Goal: Transaction & Acquisition: Purchase product/service

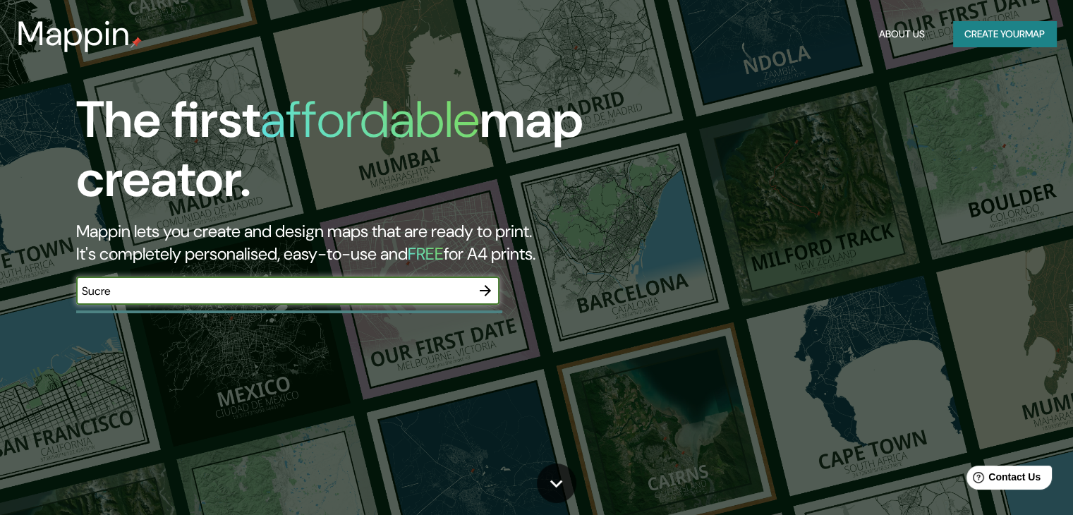
type input "Sucre"
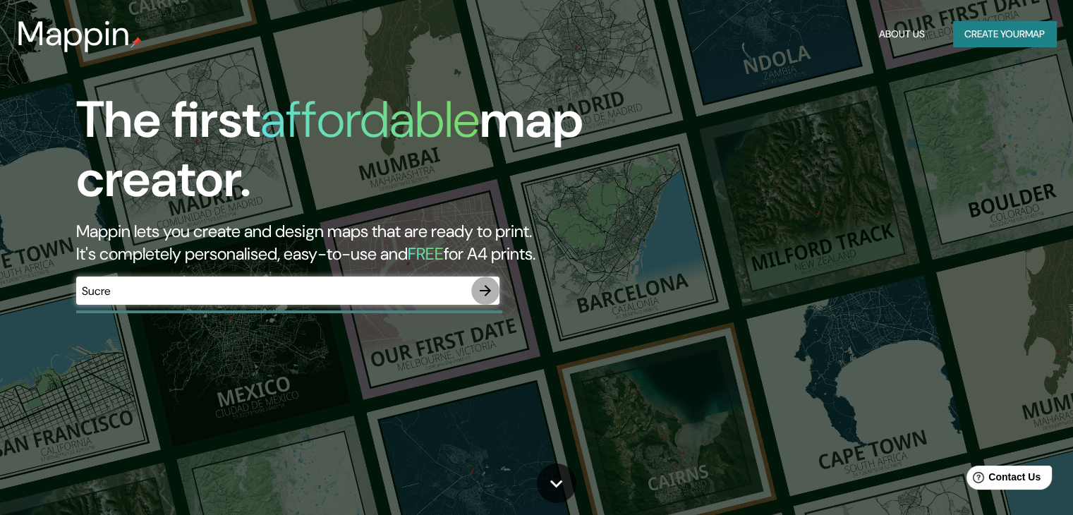
click at [488, 289] on icon "button" at bounding box center [485, 290] width 11 height 11
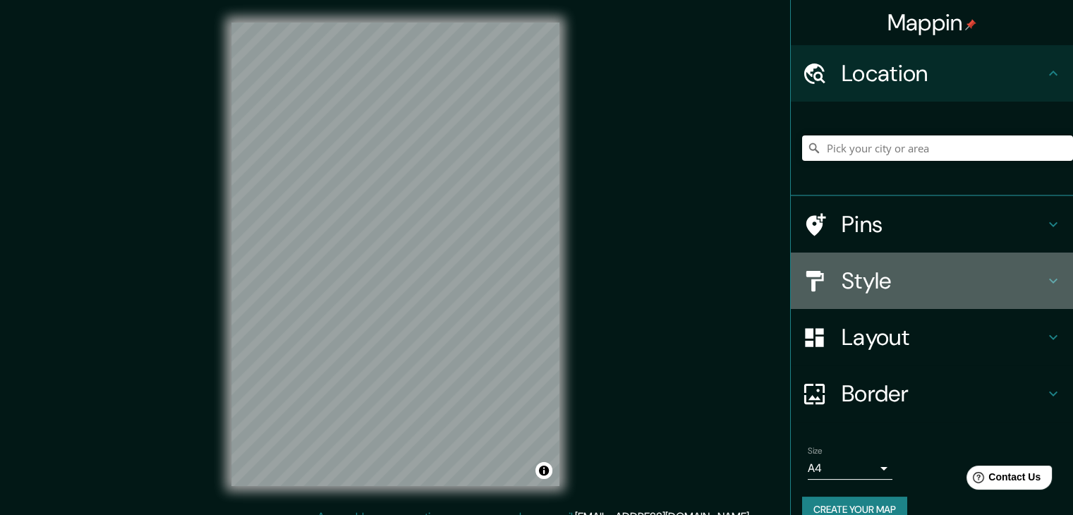
click at [928, 277] on h4 "Style" at bounding box center [943, 281] width 203 height 28
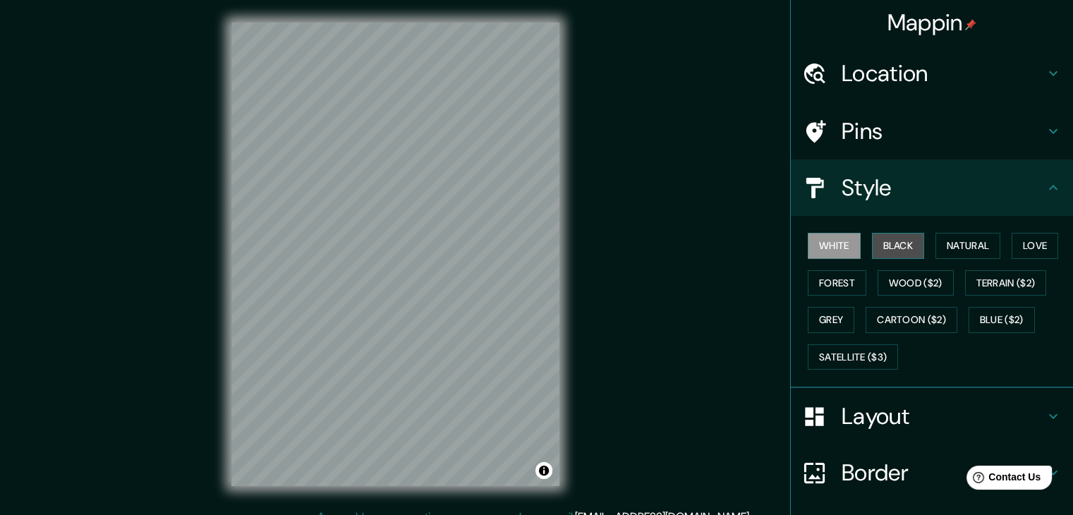
click at [895, 238] on button "Black" at bounding box center [898, 246] width 53 height 26
click at [840, 281] on button "Forest" at bounding box center [837, 283] width 59 height 26
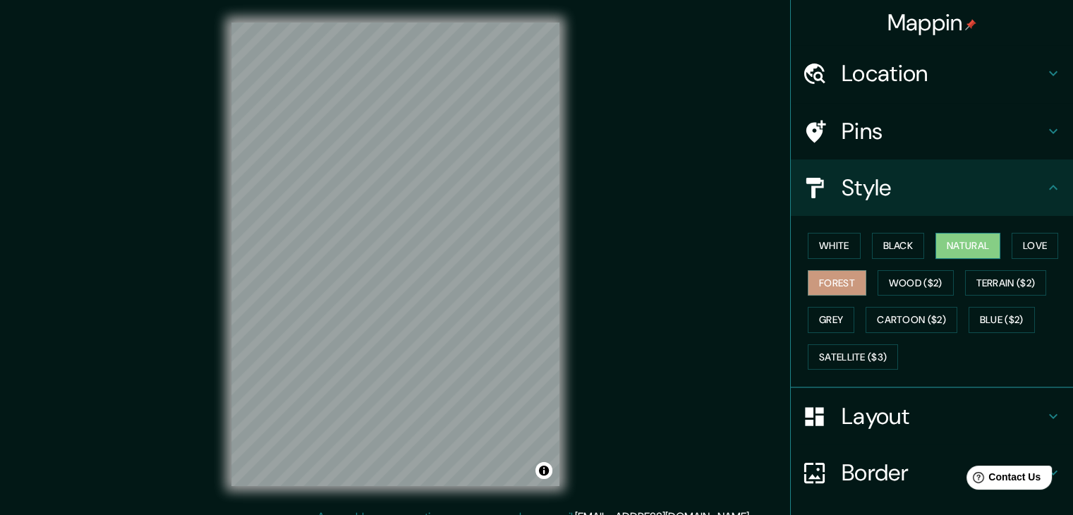
click at [936, 247] on button "Natural" at bounding box center [968, 246] width 65 height 26
drag, startPoint x: 1003, startPoint y: 244, endPoint x: 1022, endPoint y: 248, distance: 20.2
click at [1005, 244] on div "White Black Natural Love Forest Wood ($2) Terrain ($2) Grey Cartoon ($2) Blue (…" at bounding box center [937, 301] width 271 height 148
click at [1028, 249] on button "Love" at bounding box center [1035, 246] width 47 height 26
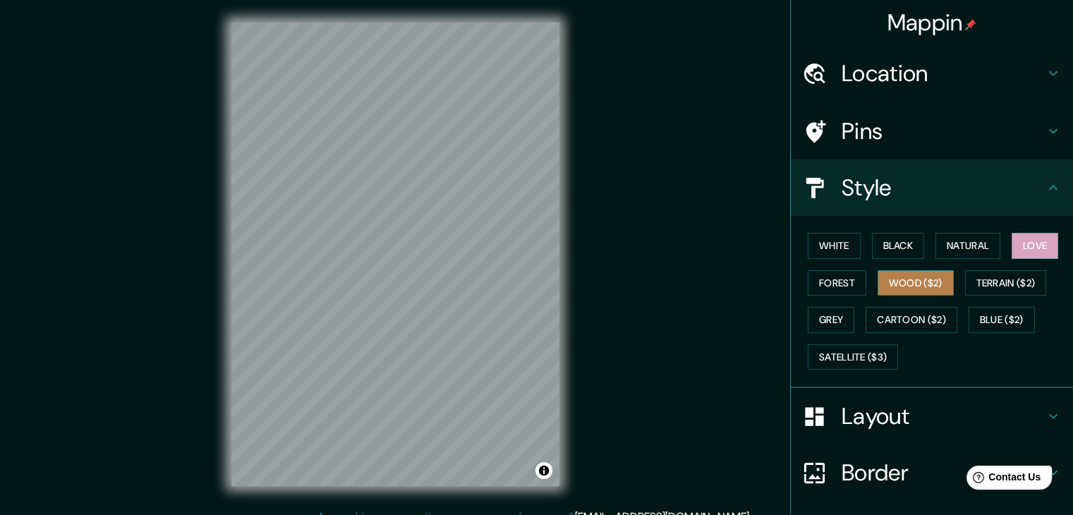
click at [903, 288] on button "Wood ($2)" at bounding box center [916, 283] width 76 height 26
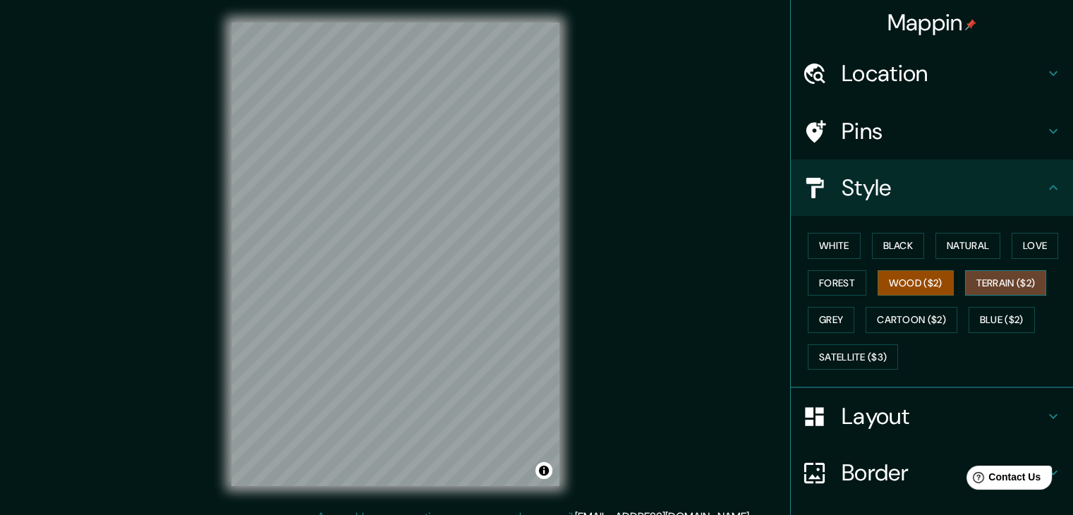
click at [1001, 274] on button "Terrain ($2)" at bounding box center [1006, 283] width 82 height 26
click at [808, 324] on button "Grey" at bounding box center [831, 320] width 47 height 26
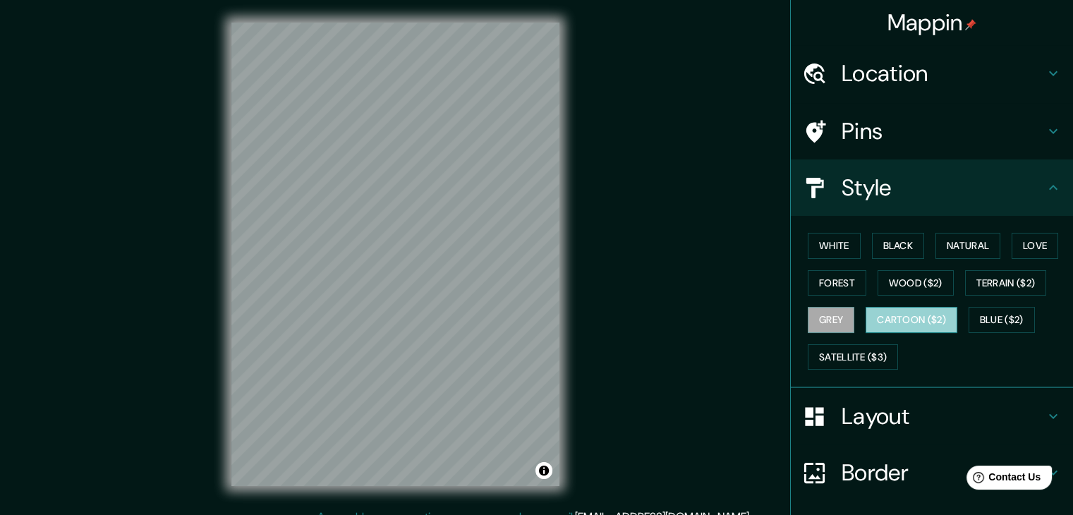
click at [883, 317] on button "Cartoon ($2)" at bounding box center [912, 320] width 92 height 26
click at [981, 325] on button "Blue ($2)" at bounding box center [1002, 320] width 66 height 26
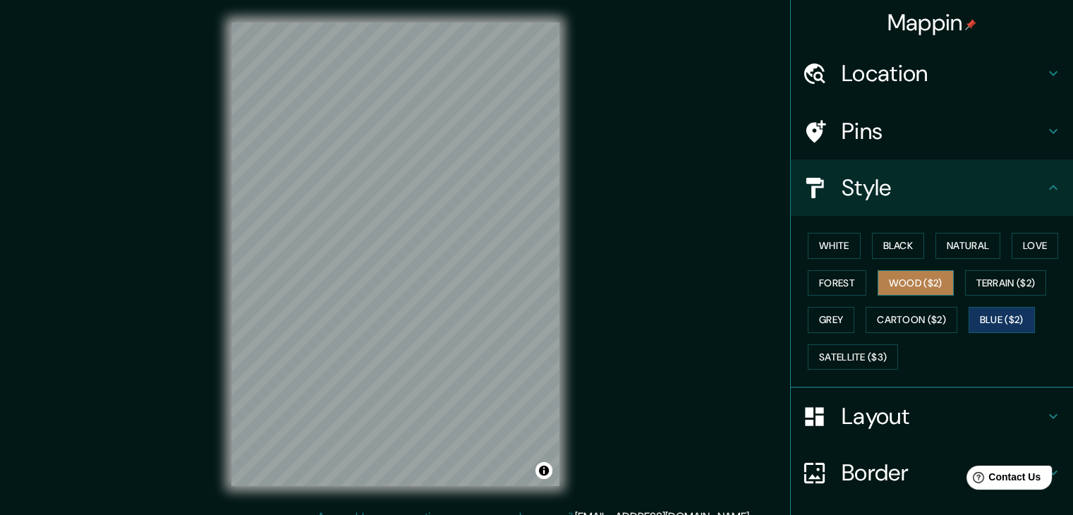
click at [932, 283] on button "Wood ($2)" at bounding box center [916, 283] width 76 height 26
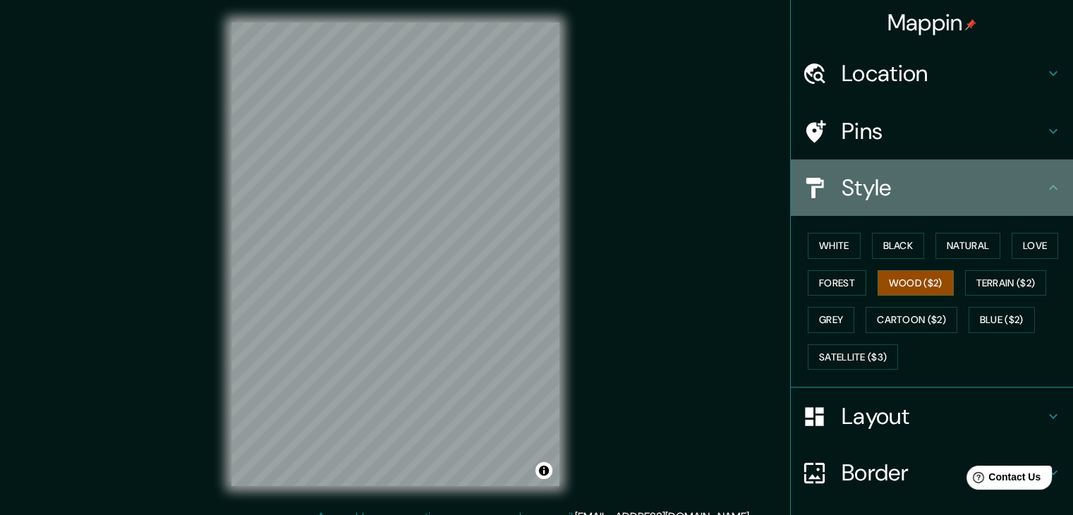
click at [965, 181] on h4 "Style" at bounding box center [943, 188] width 203 height 28
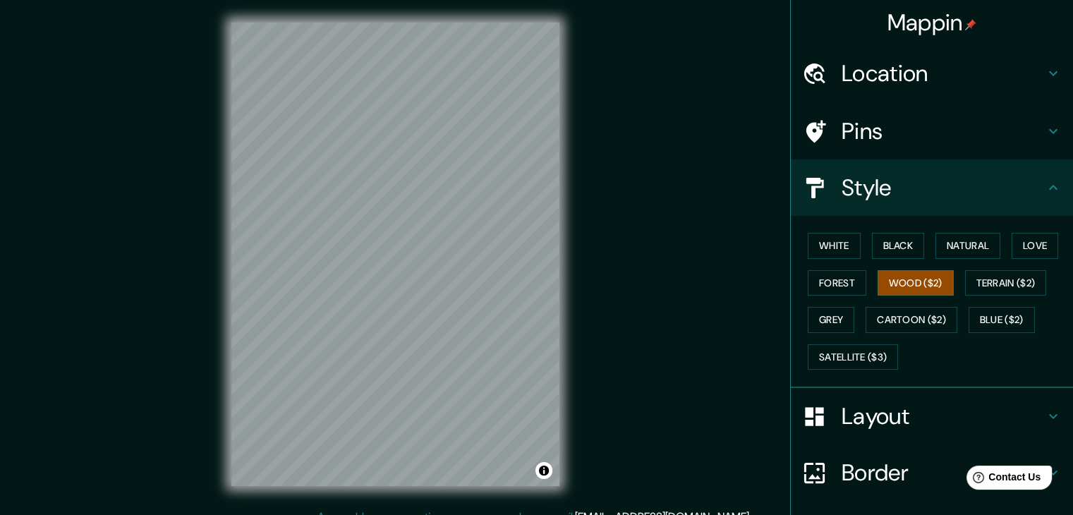
click at [1045, 179] on icon at bounding box center [1053, 187] width 17 height 17
click at [912, 243] on button "Black" at bounding box center [898, 246] width 53 height 26
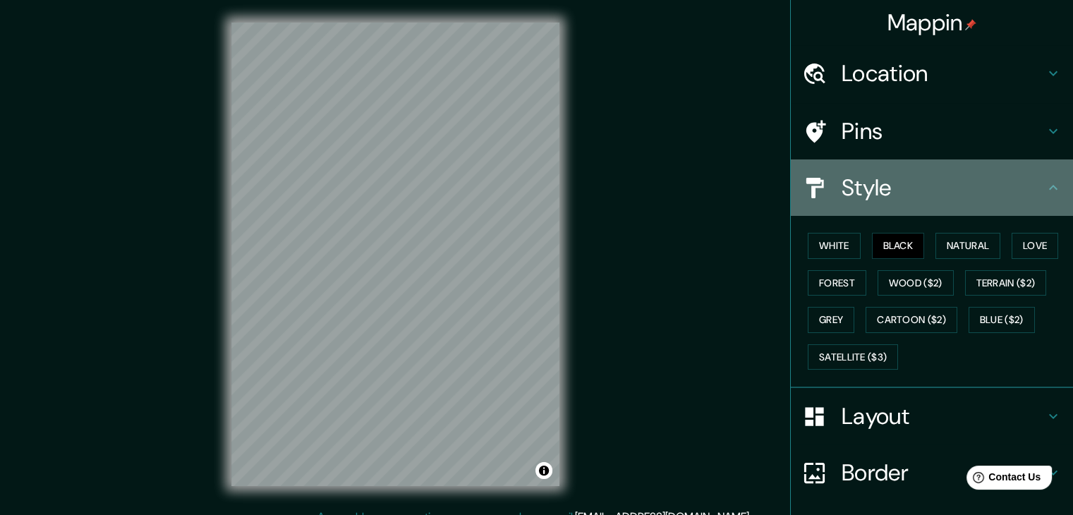
click at [974, 189] on h4 "Style" at bounding box center [943, 188] width 203 height 28
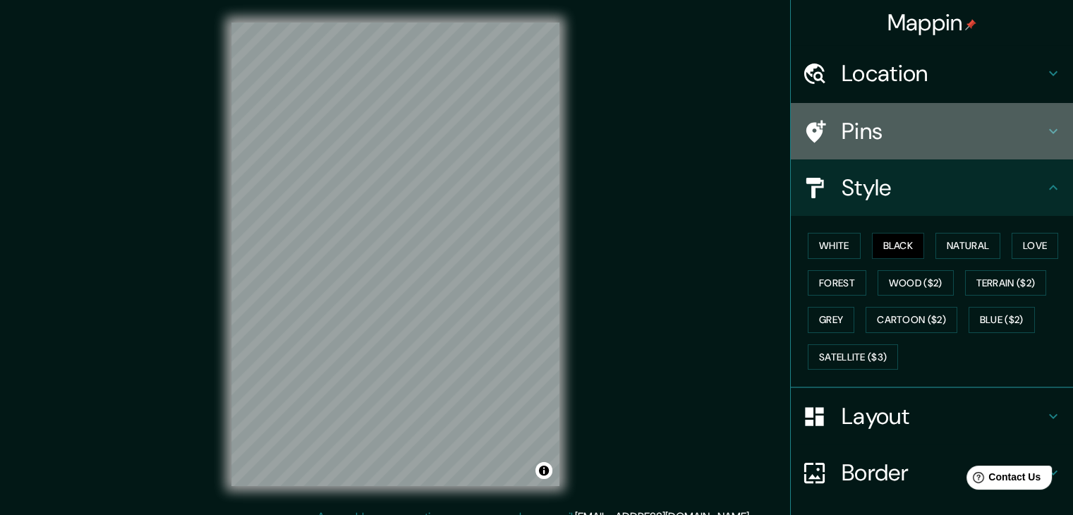
click at [1045, 135] on icon at bounding box center [1053, 131] width 17 height 17
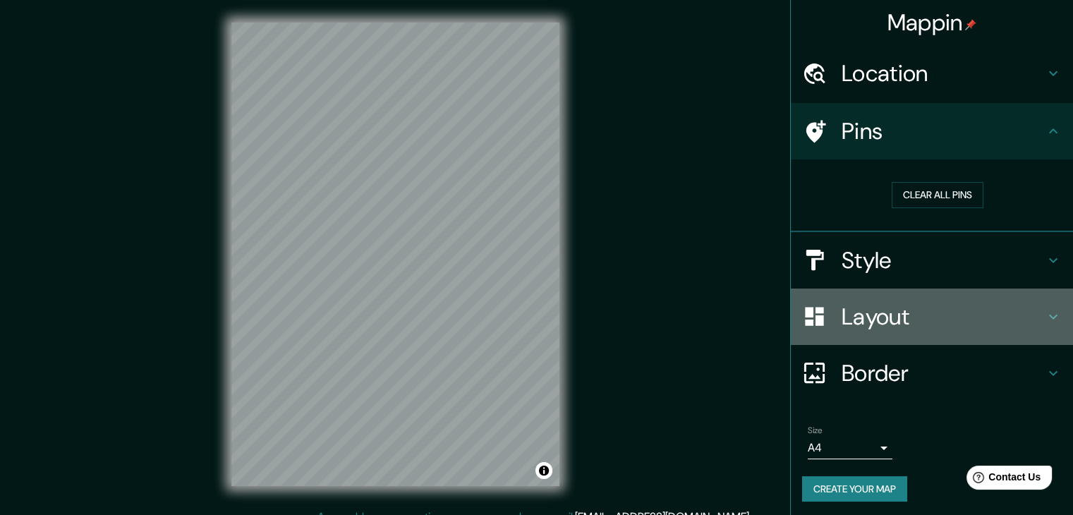
click at [926, 322] on h4 "Layout" at bounding box center [943, 317] width 203 height 28
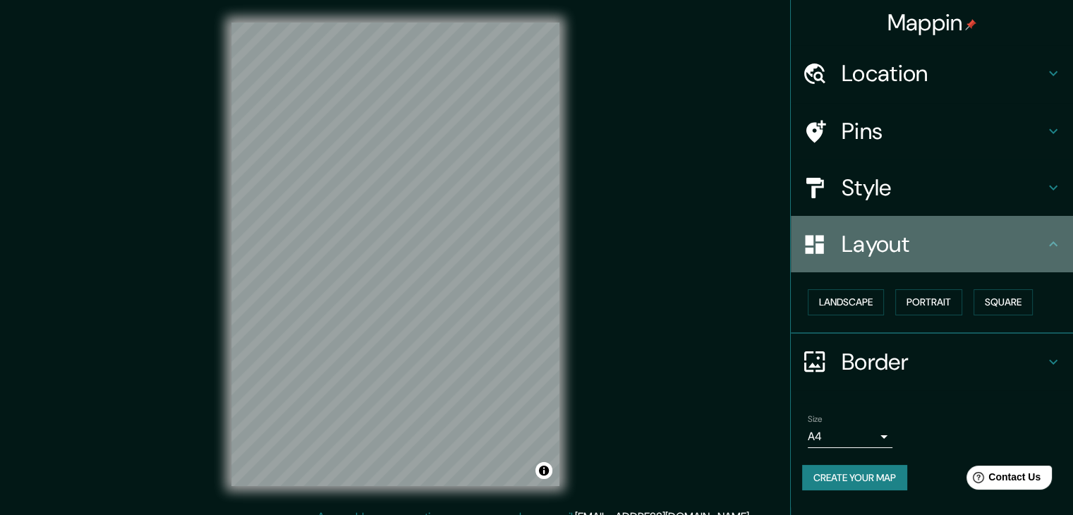
click at [975, 241] on h4 "Layout" at bounding box center [943, 244] width 203 height 28
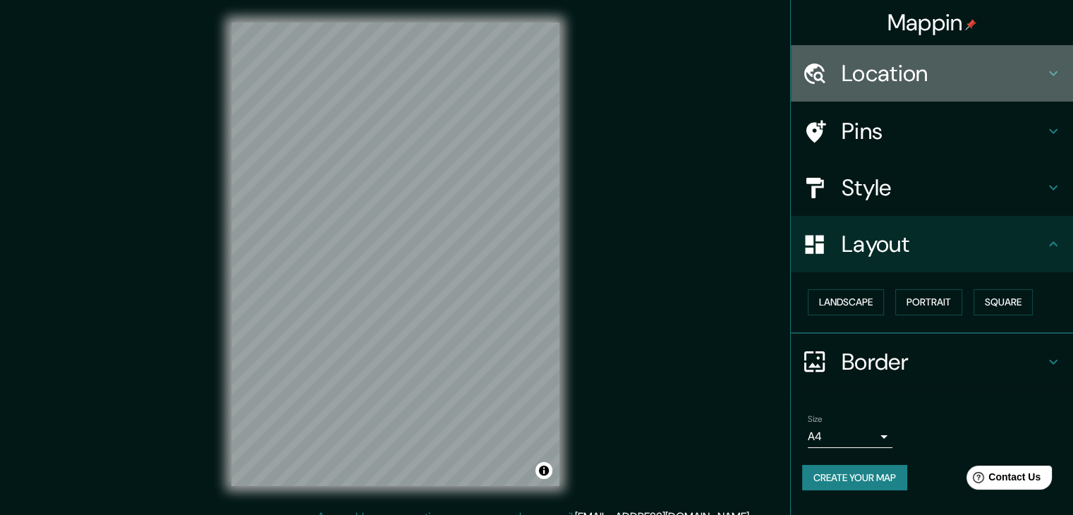
click at [926, 83] on h4 "Location" at bounding box center [943, 73] width 203 height 28
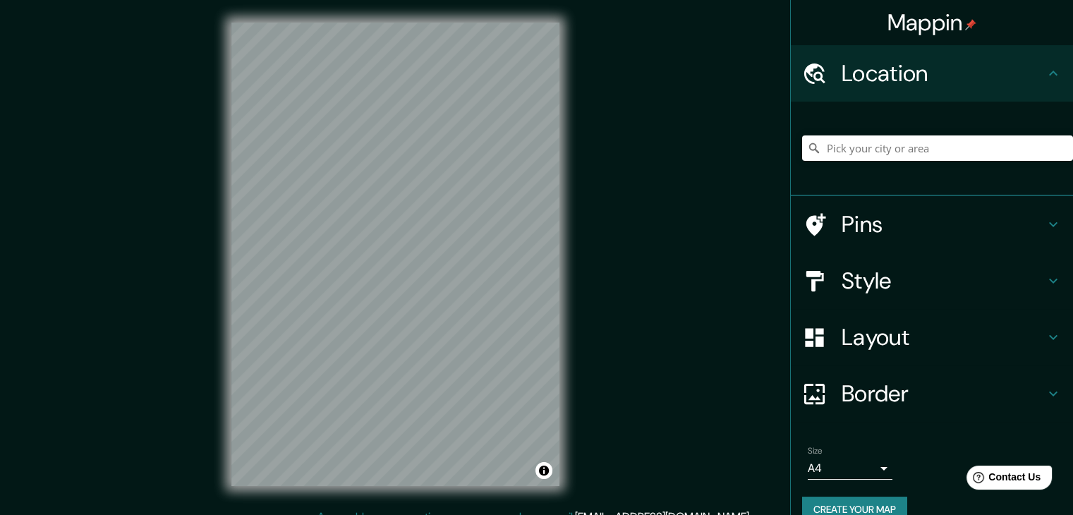
click at [926, 83] on h4 "Location" at bounding box center [943, 73] width 203 height 28
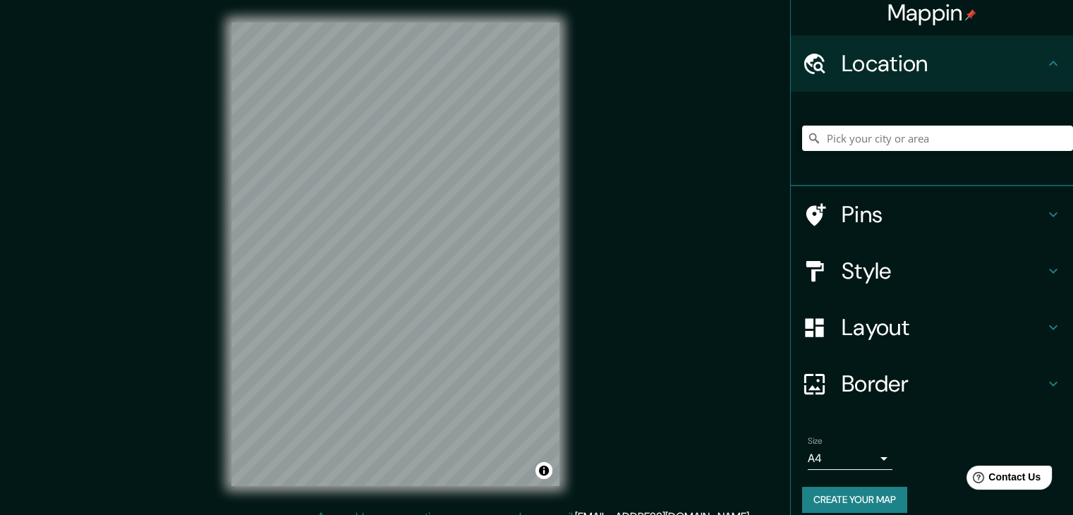
scroll to position [24, 0]
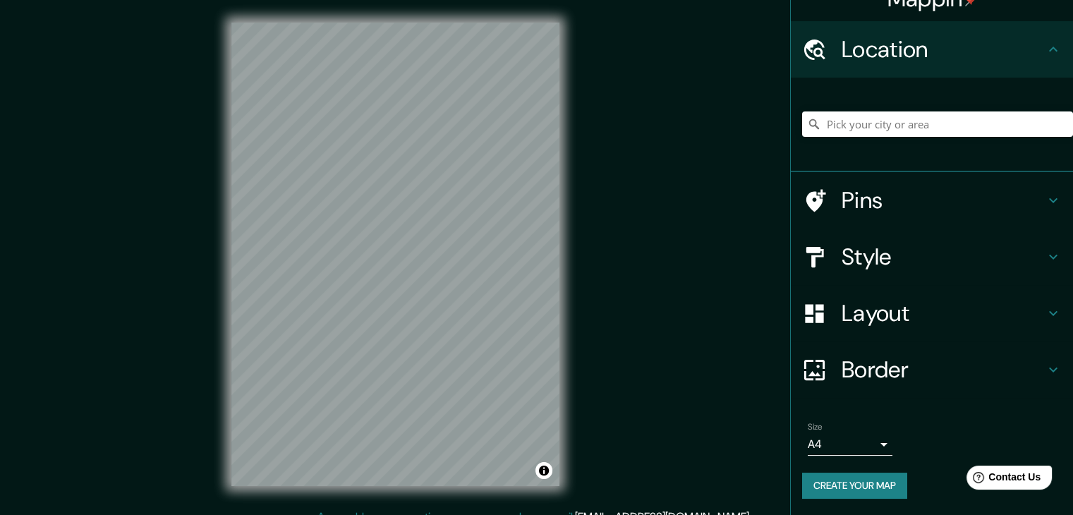
click at [937, 368] on h4 "Border" at bounding box center [943, 370] width 203 height 28
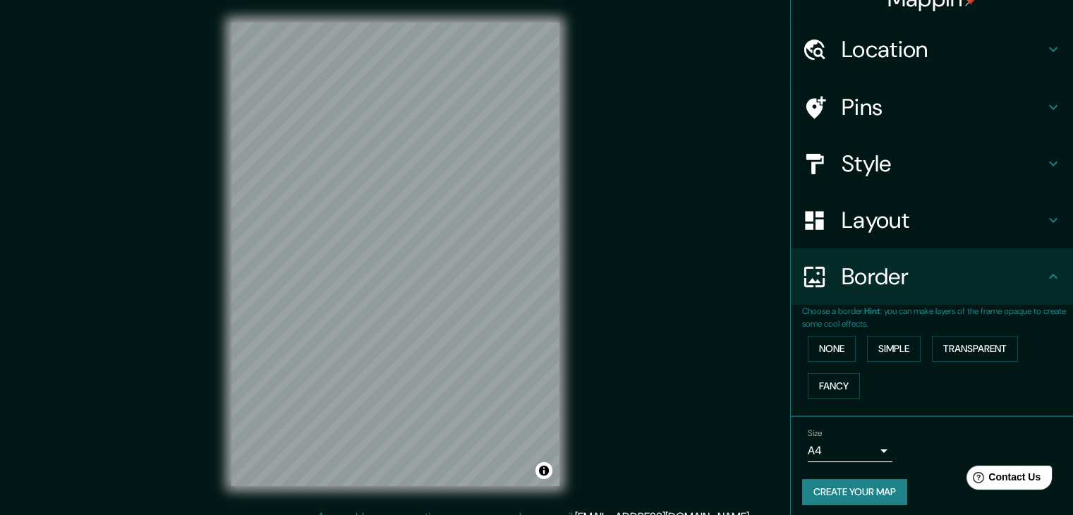
click at [927, 279] on h4 "Border" at bounding box center [943, 276] width 203 height 28
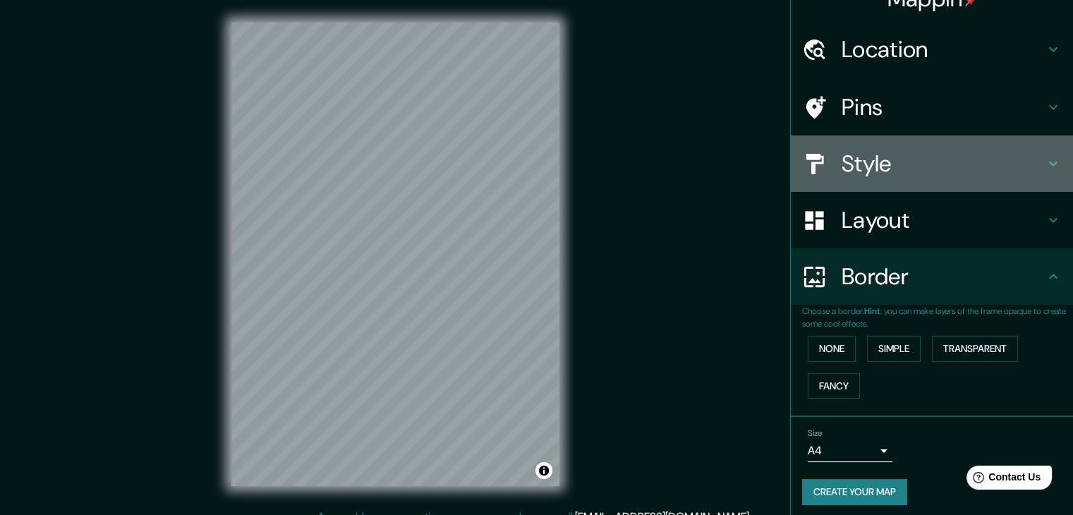
click at [924, 167] on h4 "Style" at bounding box center [943, 164] width 203 height 28
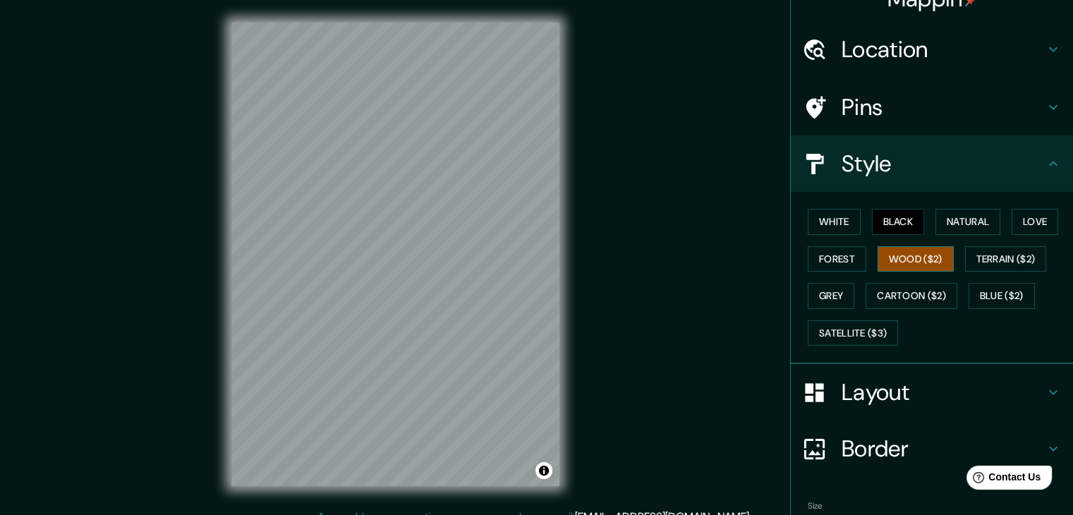
click at [909, 258] on button "Wood ($2)" at bounding box center [916, 259] width 76 height 26
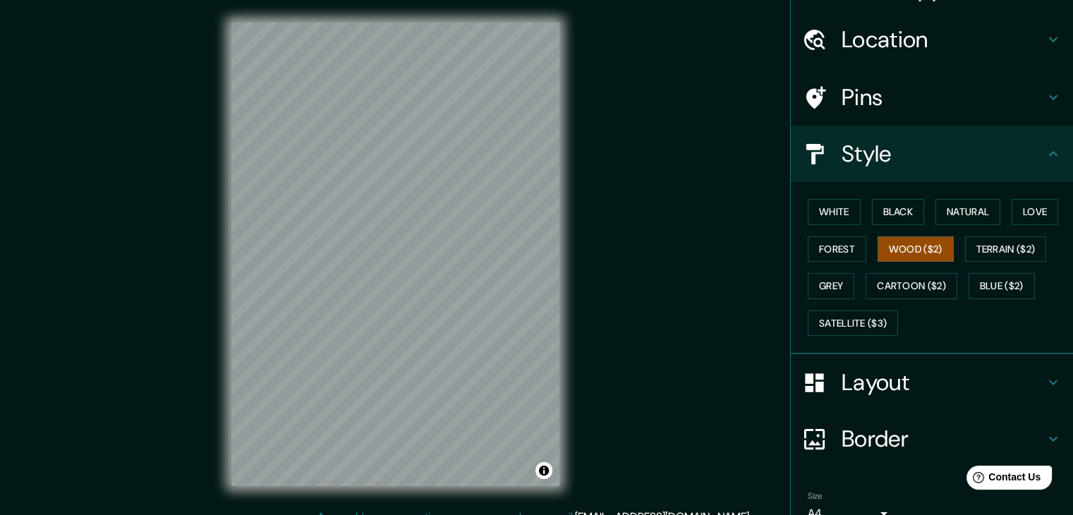
scroll to position [0, 0]
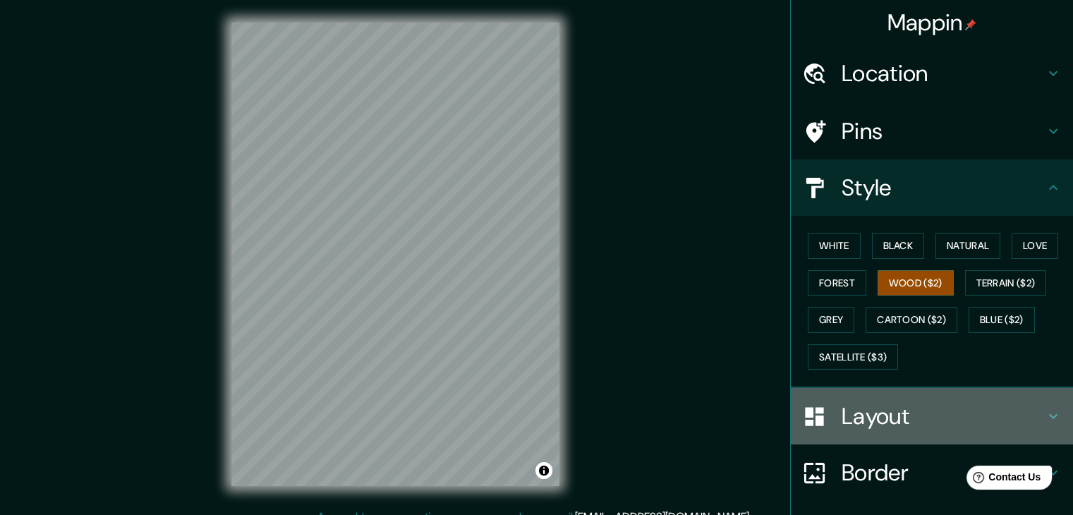
click at [933, 423] on h4 "Layout" at bounding box center [943, 416] width 203 height 28
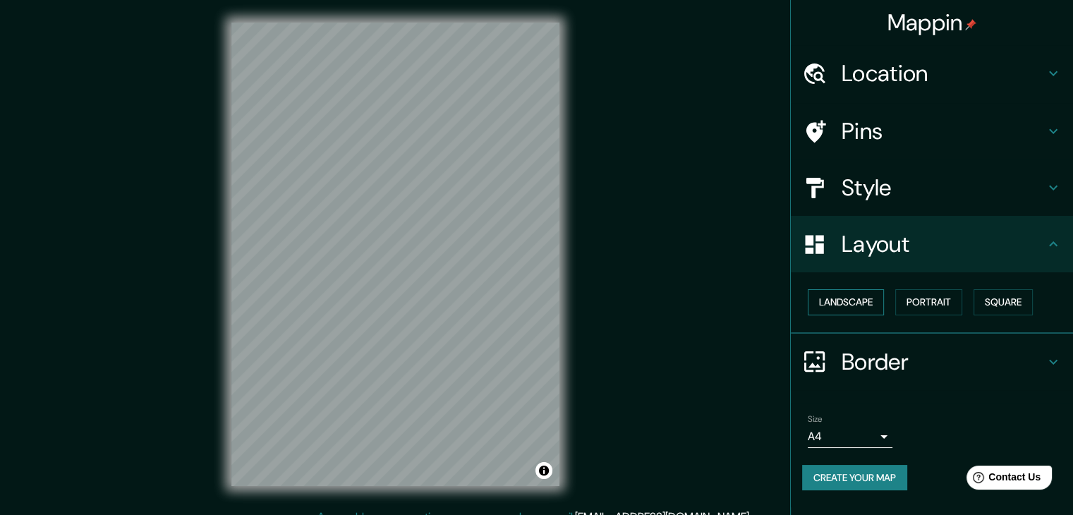
click at [874, 295] on button "Landscape" at bounding box center [846, 302] width 76 height 26
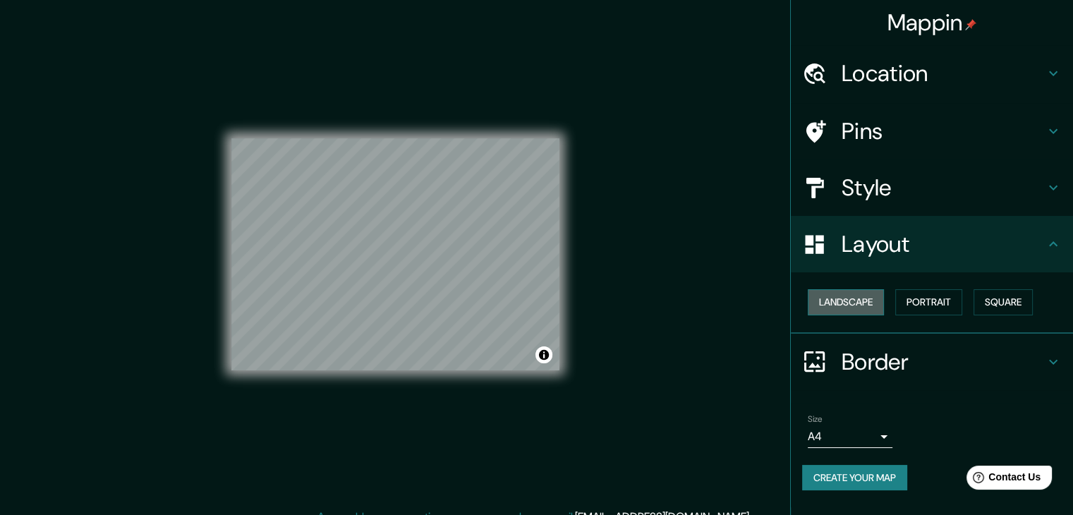
click at [874, 296] on button "Landscape" at bounding box center [846, 302] width 76 height 26
drag, startPoint x: 926, startPoint y: 297, endPoint x: 936, endPoint y: 302, distance: 11.0
click at [926, 297] on button "Portrait" at bounding box center [928, 302] width 67 height 26
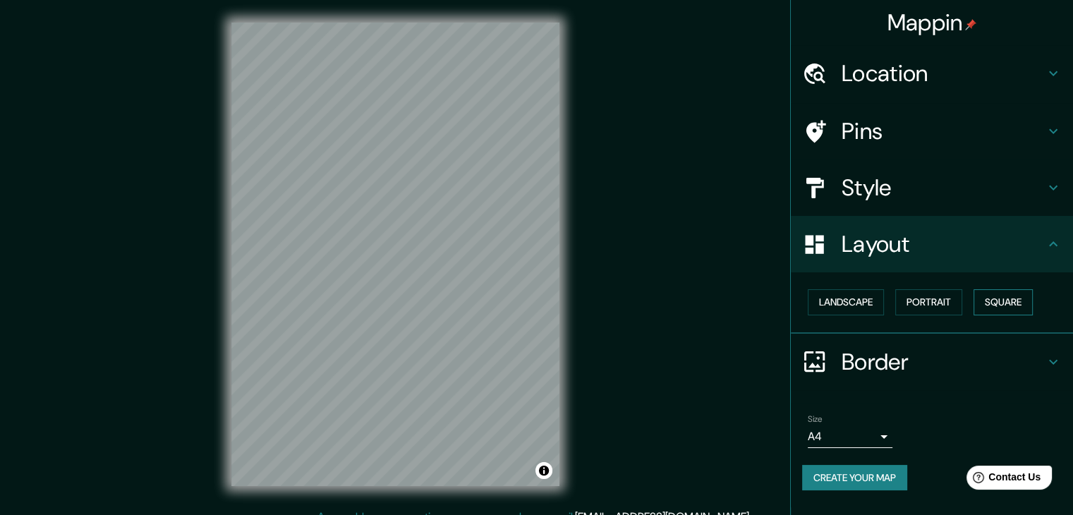
click at [981, 304] on button "Square" at bounding box center [1003, 302] width 59 height 26
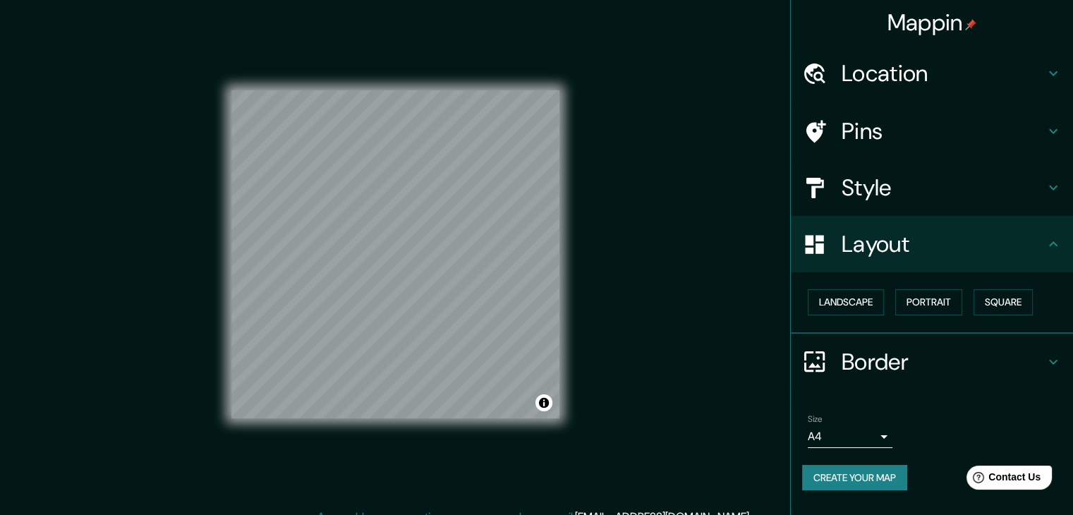
click at [980, 303] on button "Square" at bounding box center [1003, 302] width 59 height 26
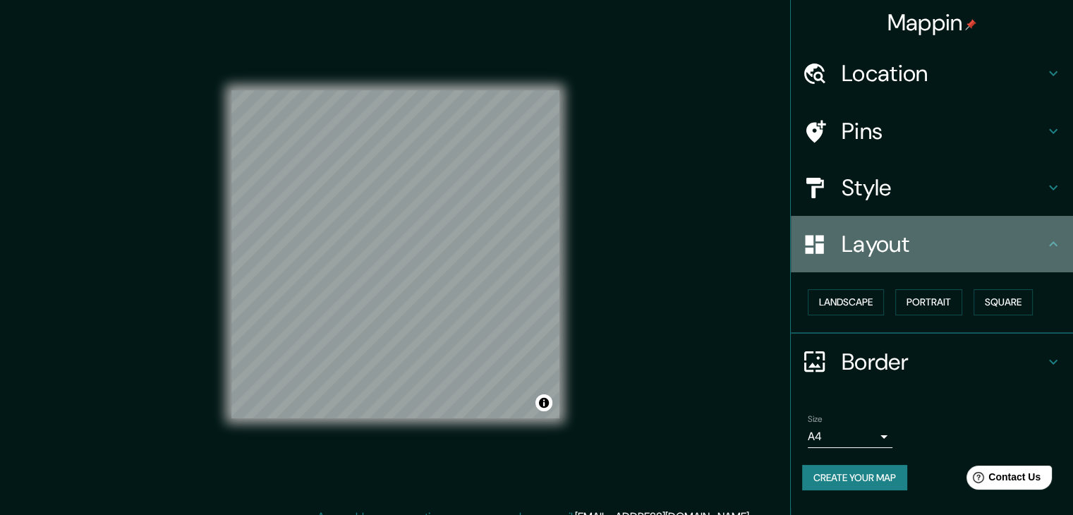
click at [945, 255] on h4 "Layout" at bounding box center [943, 244] width 203 height 28
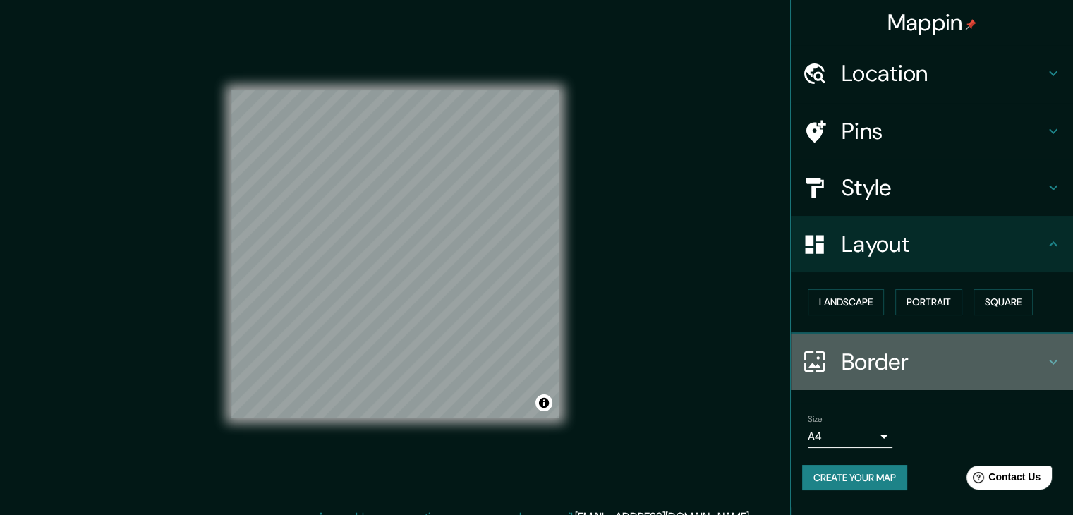
click at [931, 351] on h4 "Border" at bounding box center [943, 362] width 203 height 28
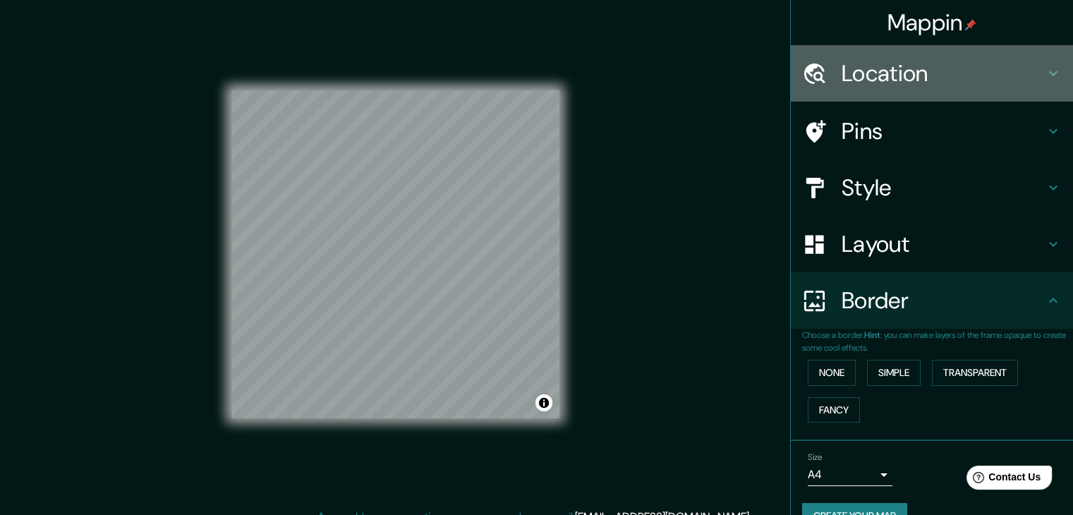
click at [895, 79] on h4 "Location" at bounding box center [943, 73] width 203 height 28
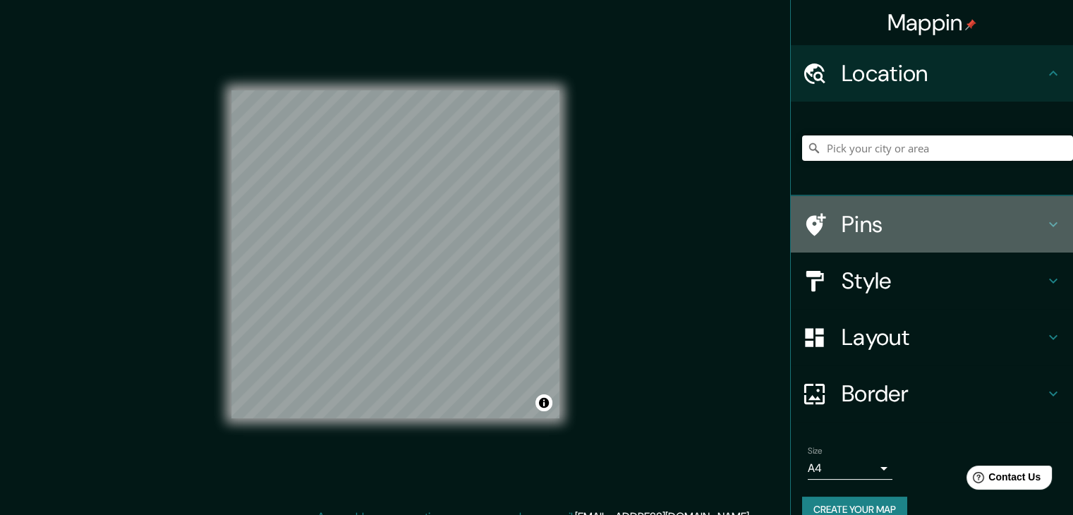
click at [913, 229] on h4 "Pins" at bounding box center [943, 224] width 203 height 28
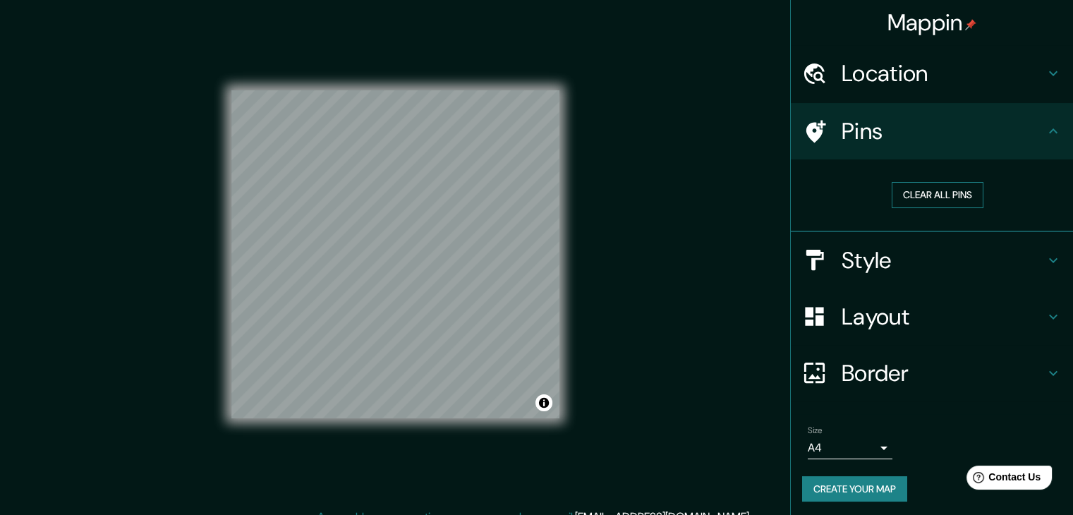
click at [924, 193] on button "Clear all pins" at bounding box center [938, 195] width 92 height 26
click at [914, 260] on h4 "Style" at bounding box center [943, 260] width 203 height 28
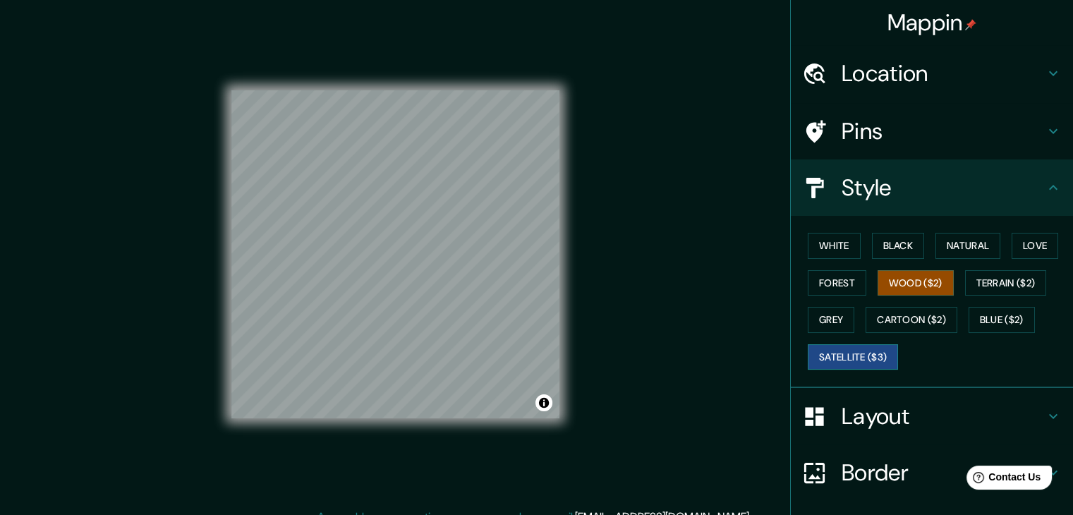
click at [877, 344] on button "Satellite ($3)" at bounding box center [853, 357] width 90 height 26
click at [889, 313] on button "Cartoon ($2)" at bounding box center [912, 320] width 92 height 26
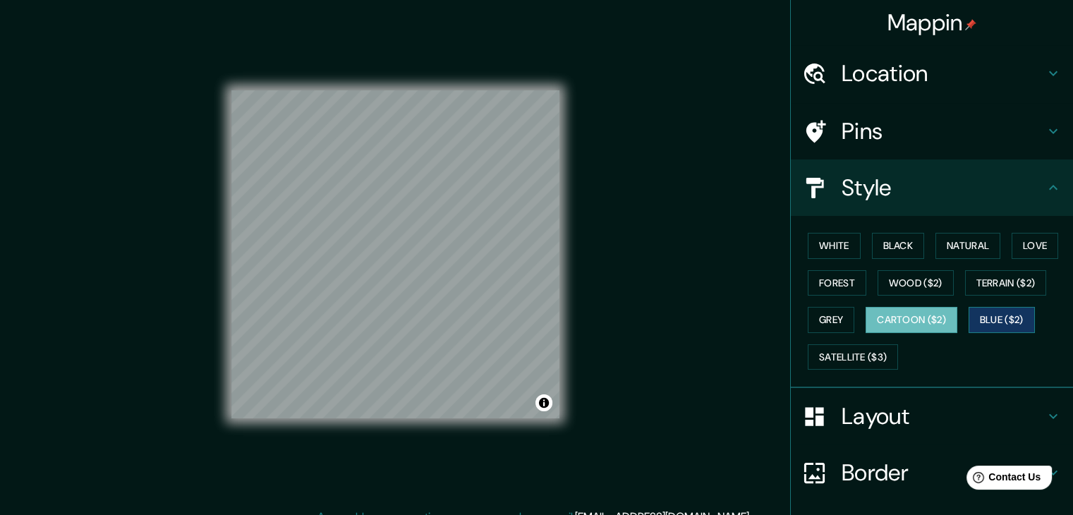
click at [1005, 315] on button "Blue ($2)" at bounding box center [1002, 320] width 66 height 26
click at [922, 286] on button "Wood ($2)" at bounding box center [916, 283] width 76 height 26
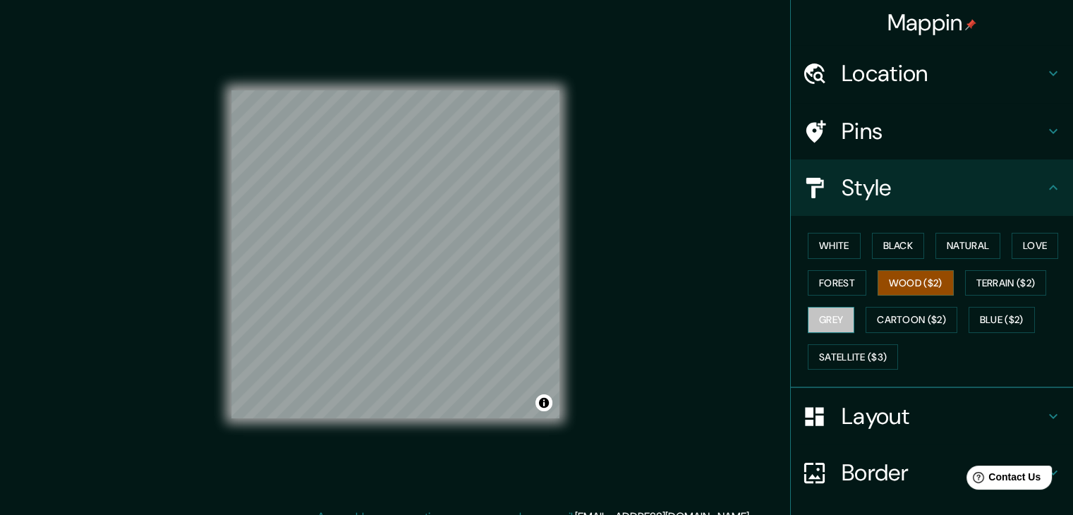
click at [827, 323] on button "Grey" at bounding box center [831, 320] width 47 height 26
click at [919, 284] on button "Wood ($2)" at bounding box center [916, 283] width 76 height 26
